Goal: Task Accomplishment & Management: Use online tool/utility

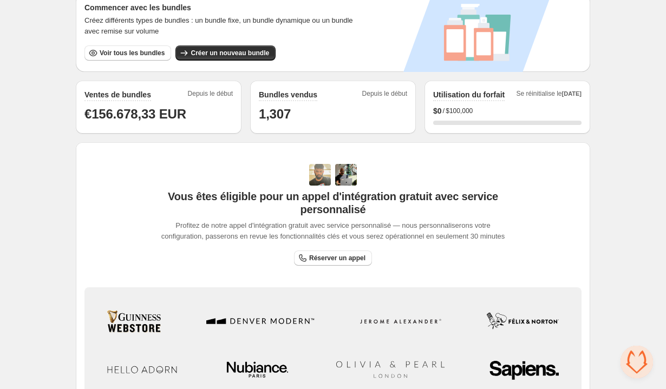
scroll to position [172, 0]
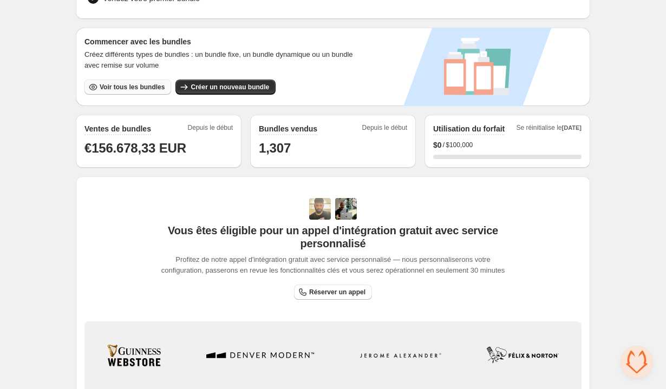
click at [149, 84] on span "Voir tous les bundles" at bounding box center [132, 87] width 65 height 9
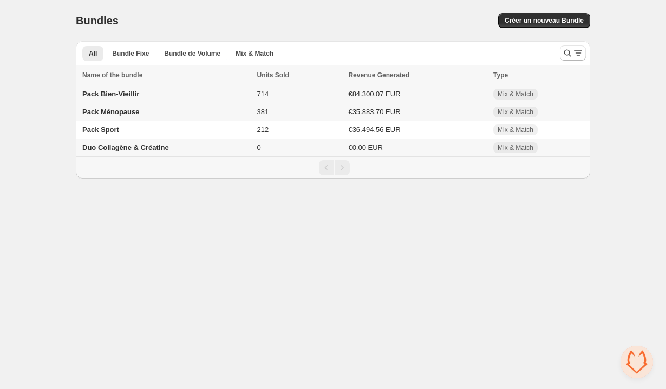
click at [123, 94] on span "Pack Bien-Vieillir" at bounding box center [110, 94] width 57 height 8
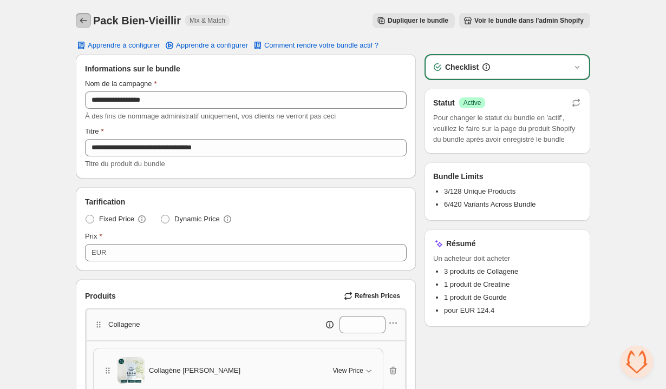
click at [84, 26] on button "Back" at bounding box center [83, 20] width 15 height 15
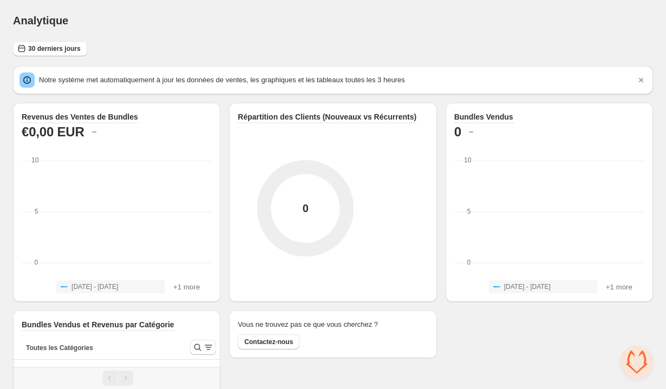
click at [77, 57] on div "30 derniers jours Notre système met automatiquement à jour les données de vente…" at bounding box center [333, 263] width 640 height 444
click at [64, 44] on button "30 derniers jours" at bounding box center [50, 48] width 74 height 15
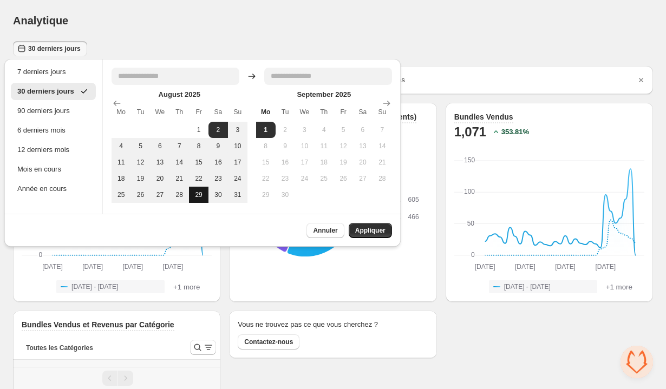
click at [205, 196] on button "29" at bounding box center [198, 195] width 19 height 16
type input "**********"
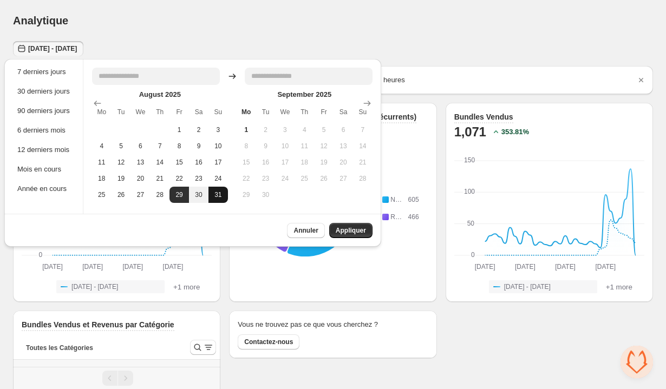
click at [220, 190] on button "31" at bounding box center [217, 195] width 19 height 16
type input "**********"
click at [342, 231] on span "Appliquer" at bounding box center [351, 230] width 30 height 9
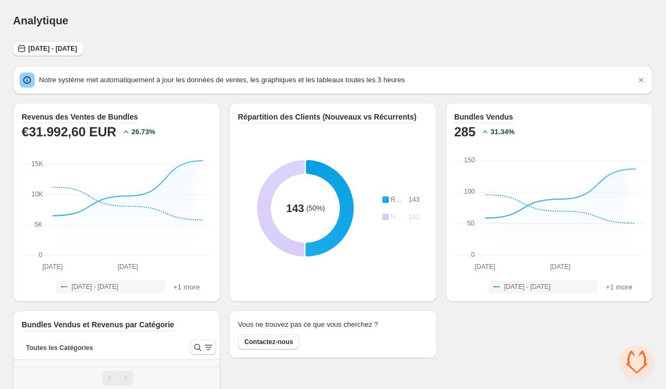
scroll to position [38, 0]
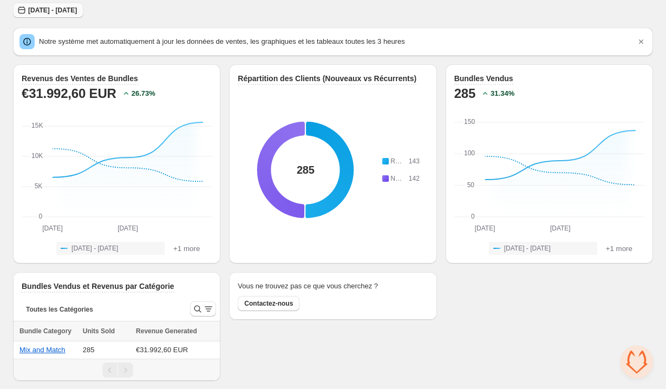
click at [77, 7] on span "Fri Aug 29 2025 - Sun Aug 31 2025" at bounding box center [52, 10] width 49 height 9
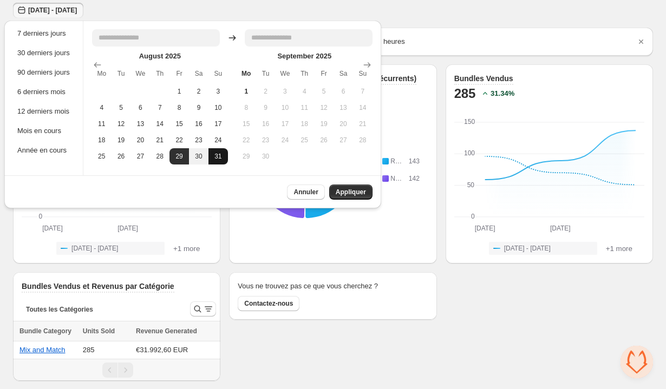
click at [217, 158] on button "31" at bounding box center [217, 156] width 19 height 16
type input "**********"
click at [355, 187] on button "Appliquer" at bounding box center [350, 192] width 43 height 15
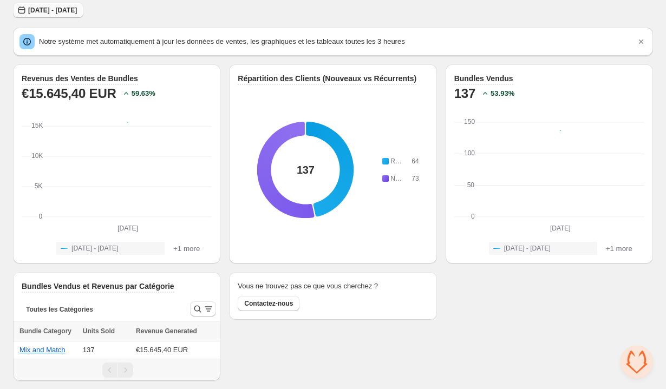
click at [68, 6] on span "Sun Aug 31 2025 - Sun Aug 31 2025" at bounding box center [52, 10] width 49 height 9
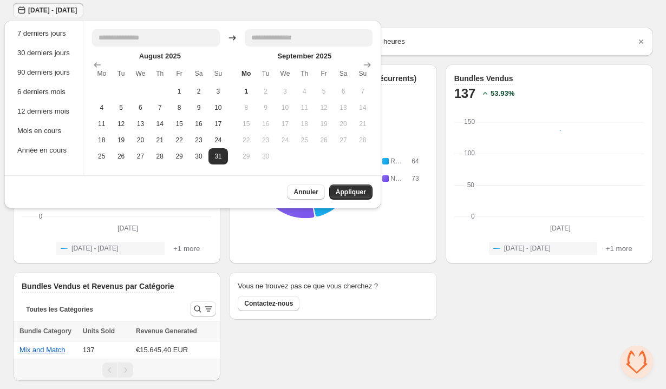
click at [232, 156] on div "August 2025 Mo Tu We Th Fr Sa Su 1 2 3 4 5 6 7 8 9 10 11 12 13 14 15 16 17 18 1…" at bounding box center [227, 103] width 289 height 122
click at [212, 164] on table "August 2025 Mo Tu We Th Fr Sa Su 1 2 3 4 5 6 7 8 9 10 11 12 13 14 15 16 17 18 1…" at bounding box center [160, 108] width 136 height 114
click at [221, 159] on button "31" at bounding box center [217, 156] width 19 height 16
click at [248, 94] on button "1" at bounding box center [246, 91] width 19 height 16
click at [225, 158] on button "31" at bounding box center [217, 156] width 19 height 16
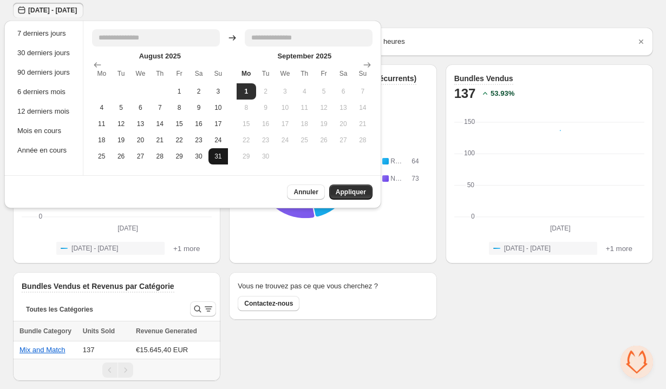
type input "**********"
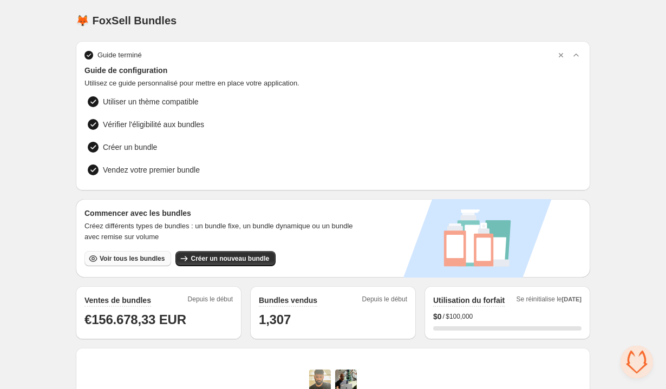
click at [152, 256] on span "Voir tous les bundles" at bounding box center [132, 259] width 65 height 9
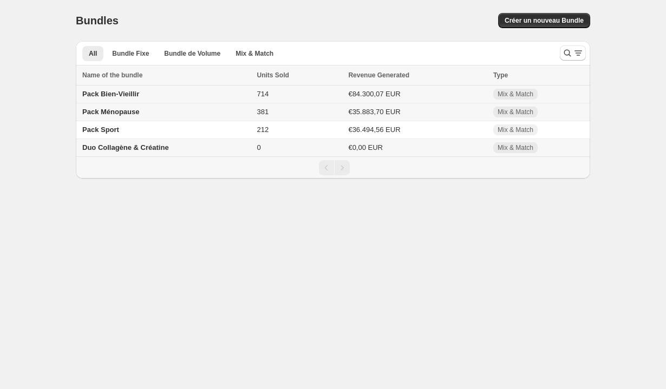
click at [118, 99] on td "Pack Bien-Vieillir" at bounding box center [165, 95] width 178 height 18
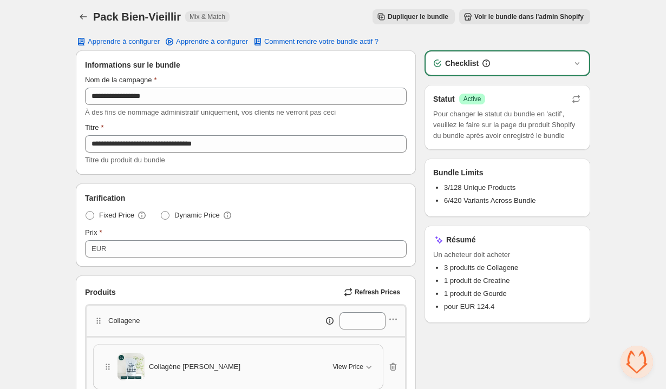
scroll to position [8, 0]
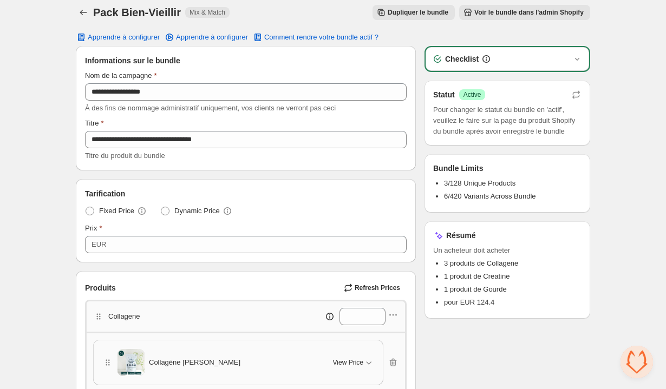
click at [500, 14] on span "Voir le bundle dans l'admin Shopify" at bounding box center [528, 12] width 109 height 9
